Goal: Navigation & Orientation: Find specific page/section

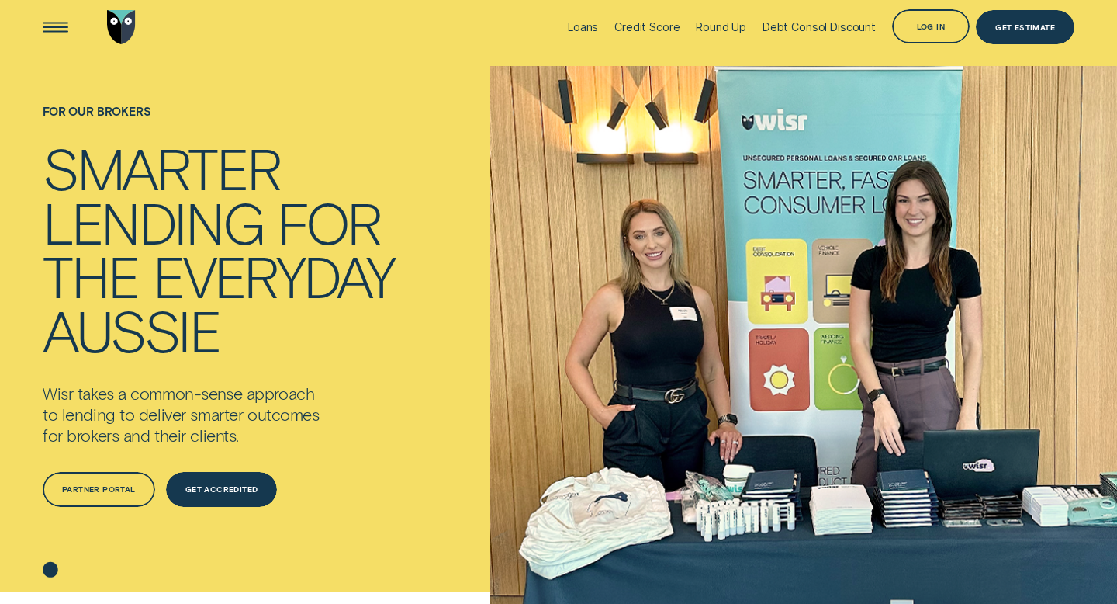
scroll to position [13, 0]
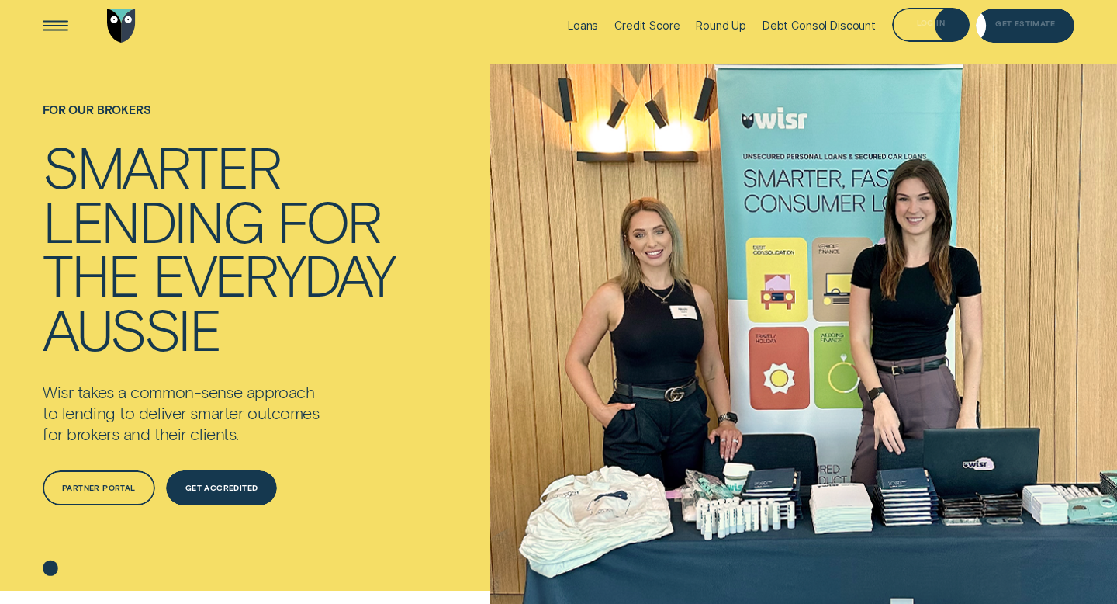
click at [995, 25] on div "Get Estimate" at bounding box center [1025, 26] width 99 height 35
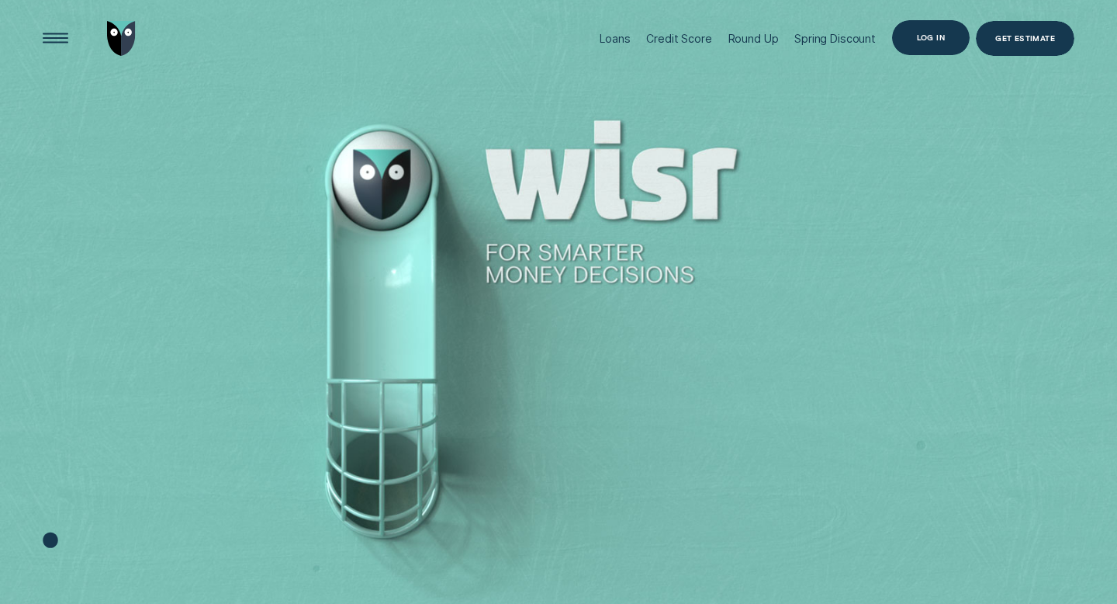
click at [952, 33] on div "Log in" at bounding box center [931, 37] width 78 height 35
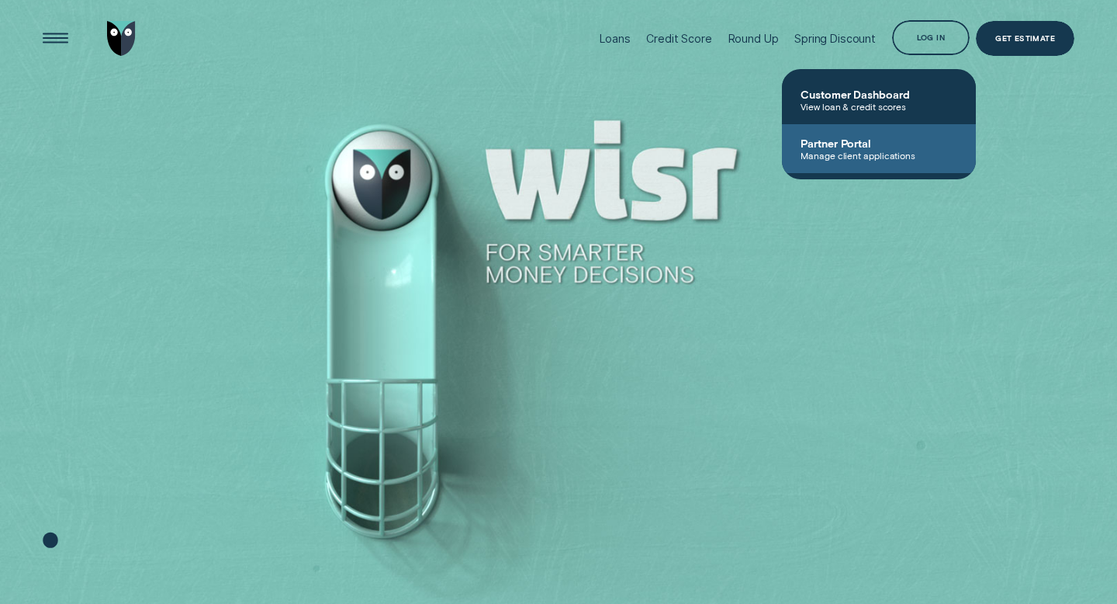
click at [883, 150] on span "Manage client applications" at bounding box center [879, 155] width 157 height 11
